Goal: Information Seeking & Learning: Learn about a topic

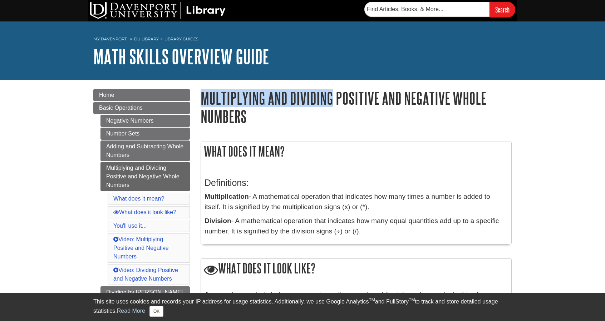
drag, startPoint x: 199, startPoint y: 95, endPoint x: 333, endPoint y: 97, distance: 133.3
copy h1 "Multiplying and Dividing"
click at [144, 109] on link "Basic Operations" at bounding box center [141, 108] width 97 height 12
click at [150, 118] on link "Negative Numbers" at bounding box center [144, 121] width 89 height 12
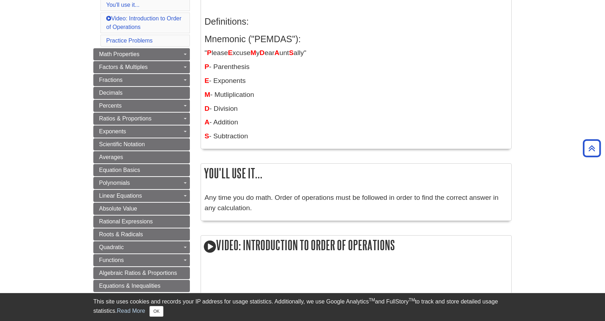
scroll to position [143, 0]
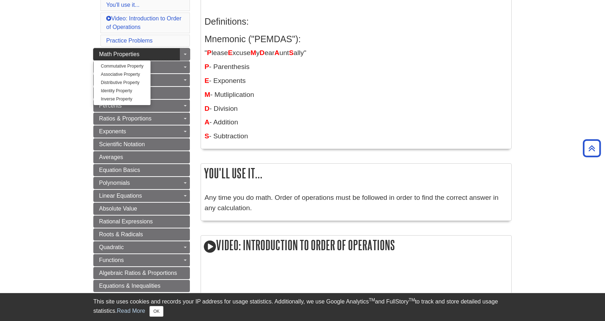
click at [142, 49] on link "Math Properties" at bounding box center [141, 54] width 97 height 12
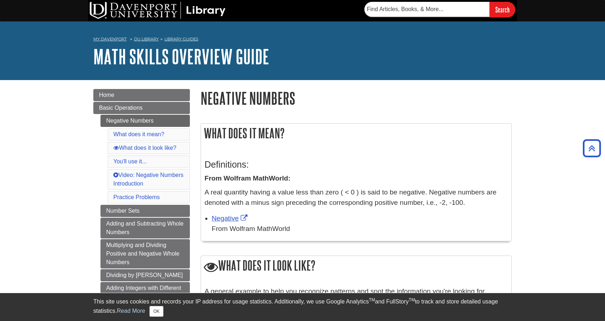
scroll to position [357, 0]
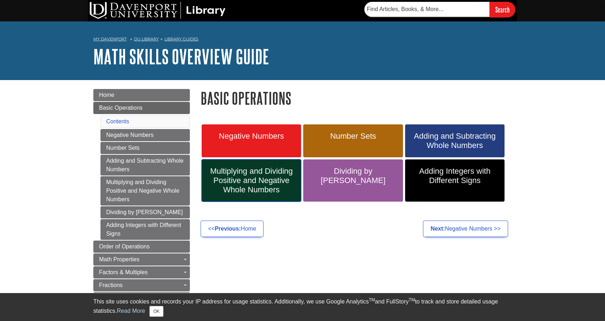
click at [249, 174] on span "Multiplying and Dividing Positive and Negative Whole Numbers" at bounding box center [251, 181] width 89 height 28
click at [335, 188] on link "Dividing by [PERSON_NAME]" at bounding box center [352, 180] width 99 height 42
click at [451, 175] on span "Adding Integers with Different Signs" at bounding box center [454, 176] width 89 height 19
click at [127, 103] on link "Basic Operations" at bounding box center [141, 108] width 97 height 12
click at [129, 105] on span "Basic Operations" at bounding box center [121, 108] width 44 height 6
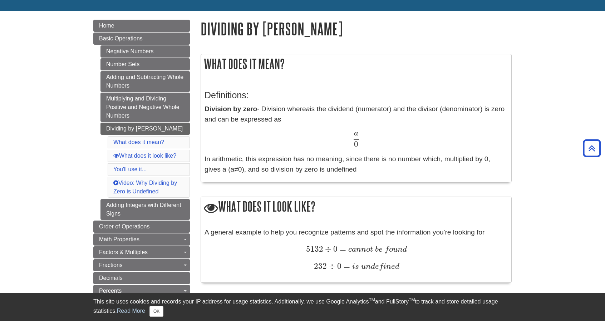
scroll to position [36, 0]
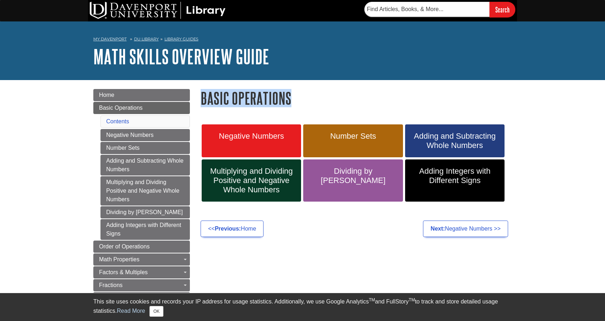
drag, startPoint x: 201, startPoint y: 96, endPoint x: 288, endPoint y: 97, distance: 87.2
click at [303, 101] on h1 "Basic Operations" at bounding box center [356, 98] width 311 height 18
copy h1 "Basic Operations"
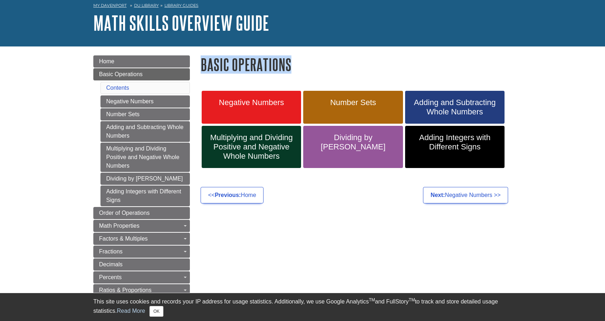
scroll to position [36, 0]
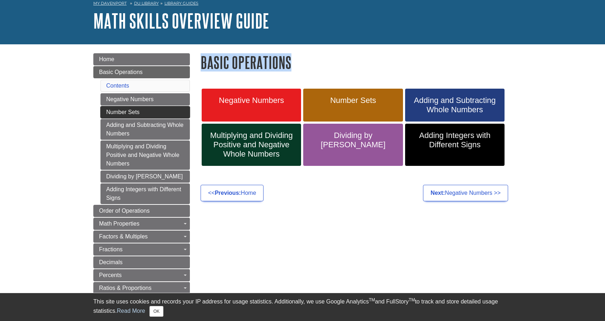
click at [143, 111] on link "Number Sets" at bounding box center [144, 112] width 89 height 12
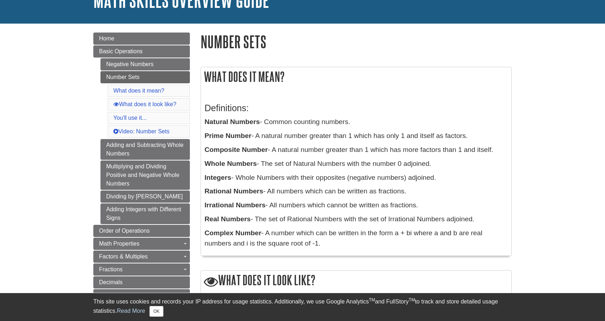
scroll to position [36, 0]
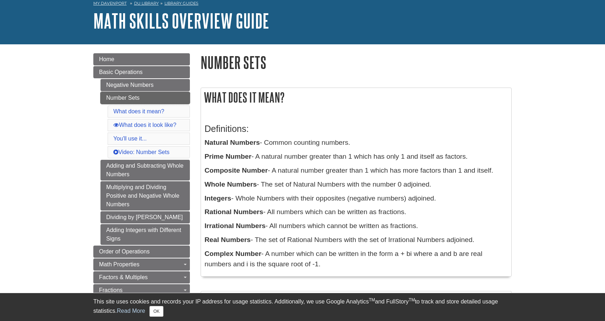
click at [157, 97] on link "Number Sets" at bounding box center [144, 98] width 89 height 12
